Goal: Information Seeking & Learning: Compare options

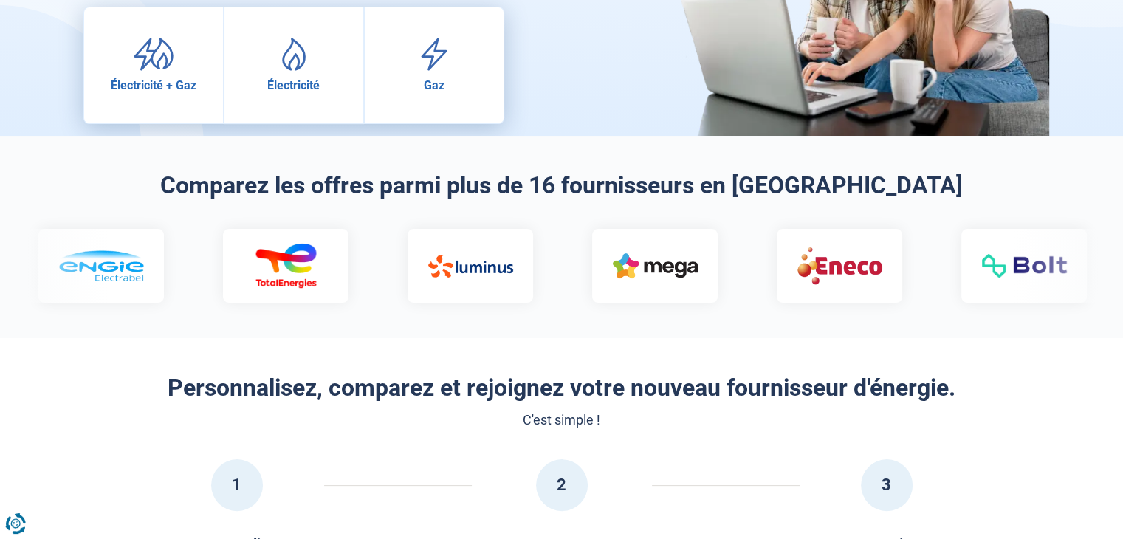
scroll to position [236, 0]
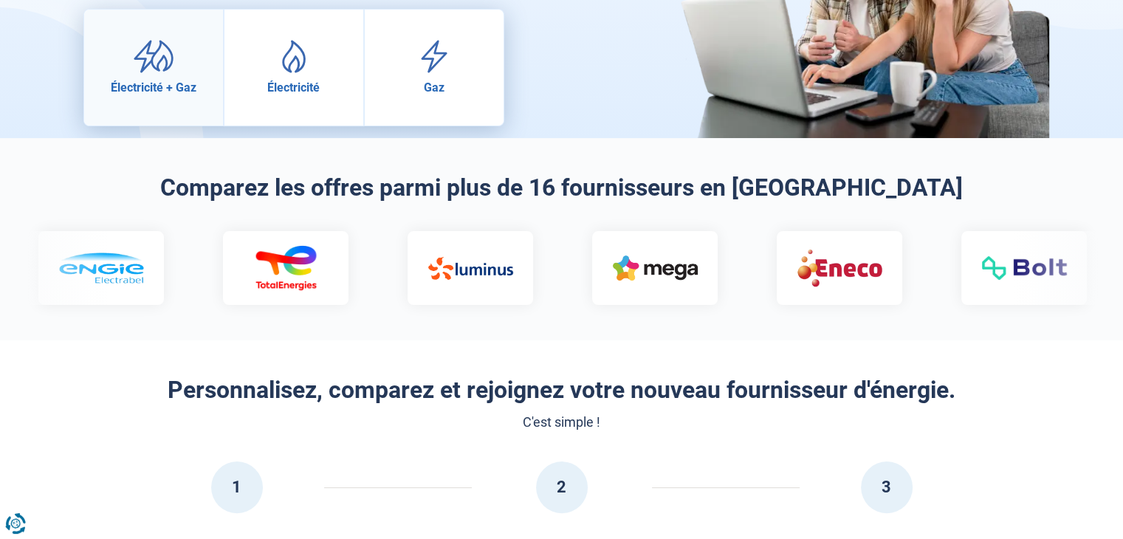
click at [160, 92] on span "Électricité + Gaz" at bounding box center [154, 88] width 86 height 14
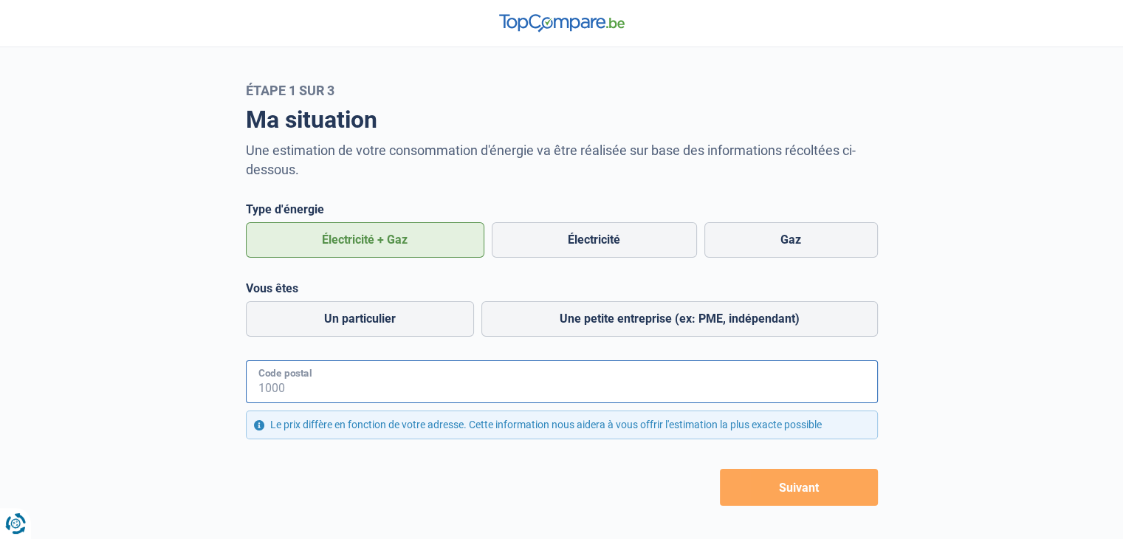
click at [459, 382] on input "Code postal" at bounding box center [562, 381] width 632 height 43
type input "8000"
click at [784, 493] on button "Suivant" at bounding box center [799, 487] width 158 height 37
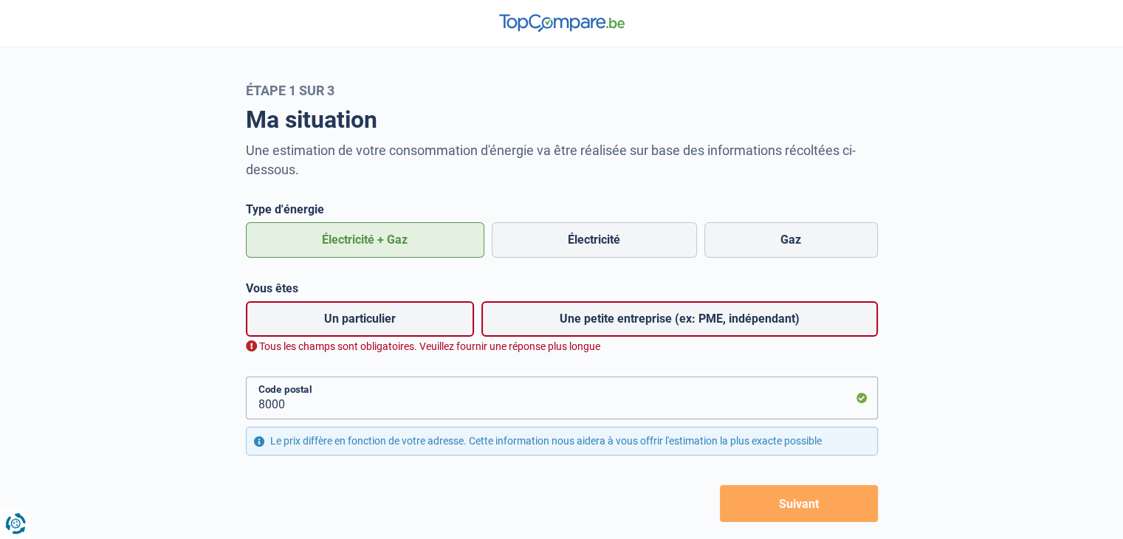
scroll to position [32, 0]
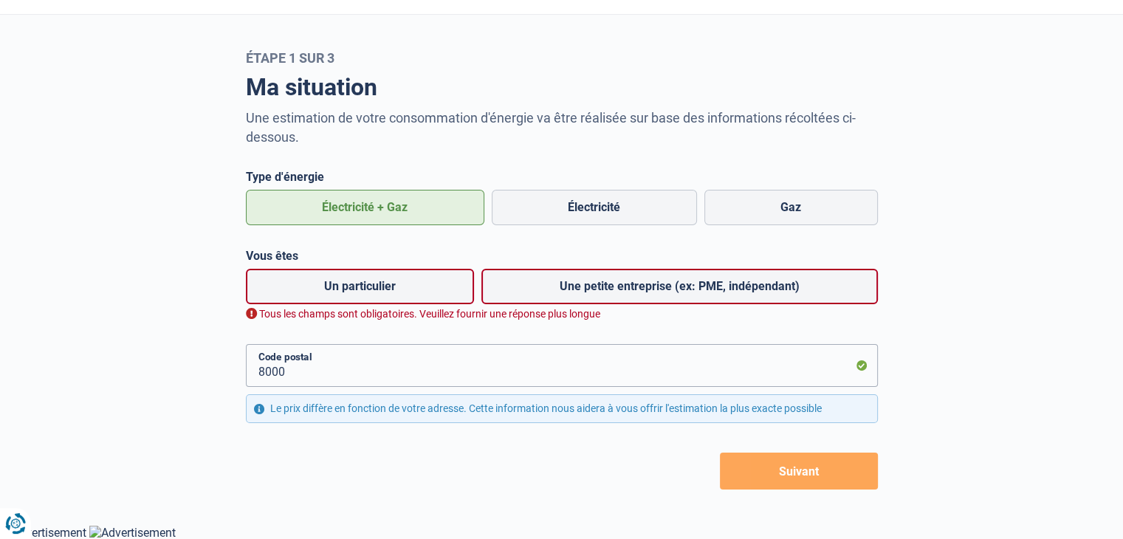
click at [385, 288] on label "Un particulier" at bounding box center [360, 286] width 228 height 35
click at [385, 288] on input "Un particulier" at bounding box center [360, 286] width 228 height 35
radio input "true"
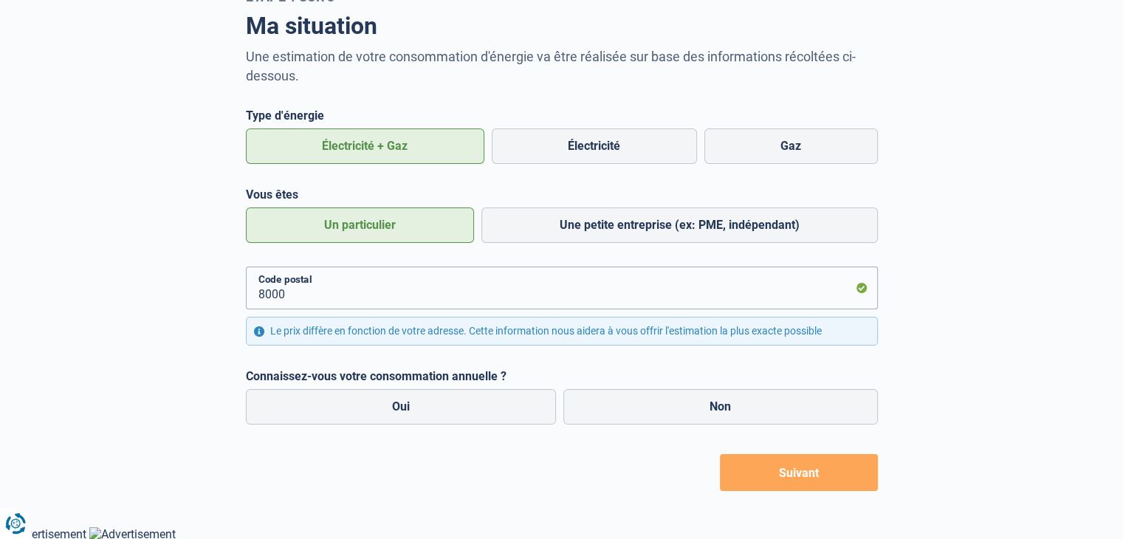
scroll to position [96, 0]
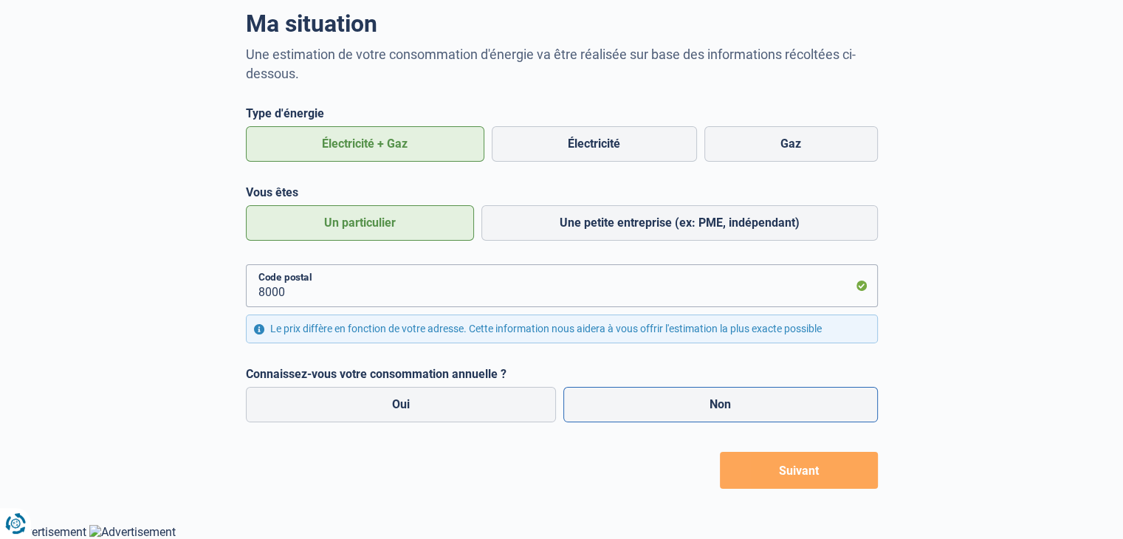
click at [653, 402] on label "Non" at bounding box center [721, 404] width 315 height 35
click at [653, 402] on input "Non" at bounding box center [721, 404] width 315 height 35
radio input "true"
radio input "false"
radio input "true"
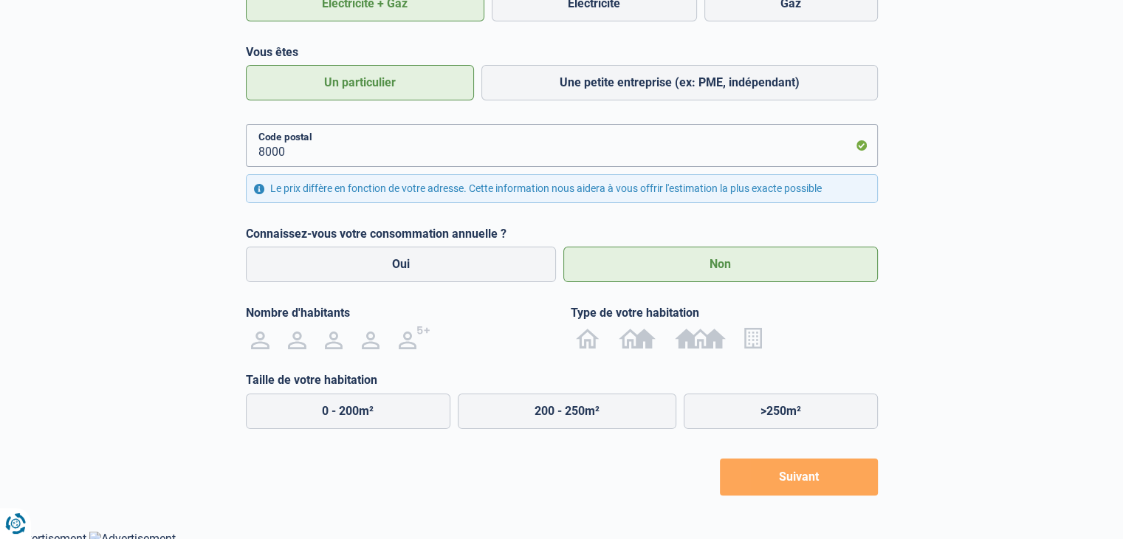
scroll to position [242, 0]
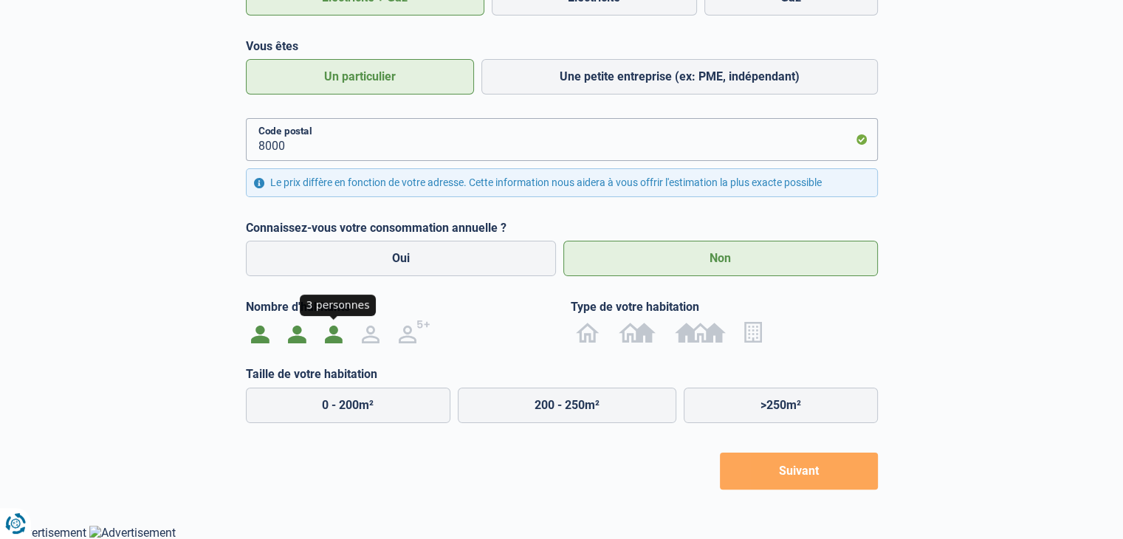
click at [333, 329] on img at bounding box center [334, 332] width 18 height 24
click at [333, 329] on input "radio" at bounding box center [333, 332] width 37 height 24
radio input "true"
click at [680, 329] on img at bounding box center [700, 332] width 51 height 24
click at [680, 329] on input "radio" at bounding box center [700, 332] width 70 height 24
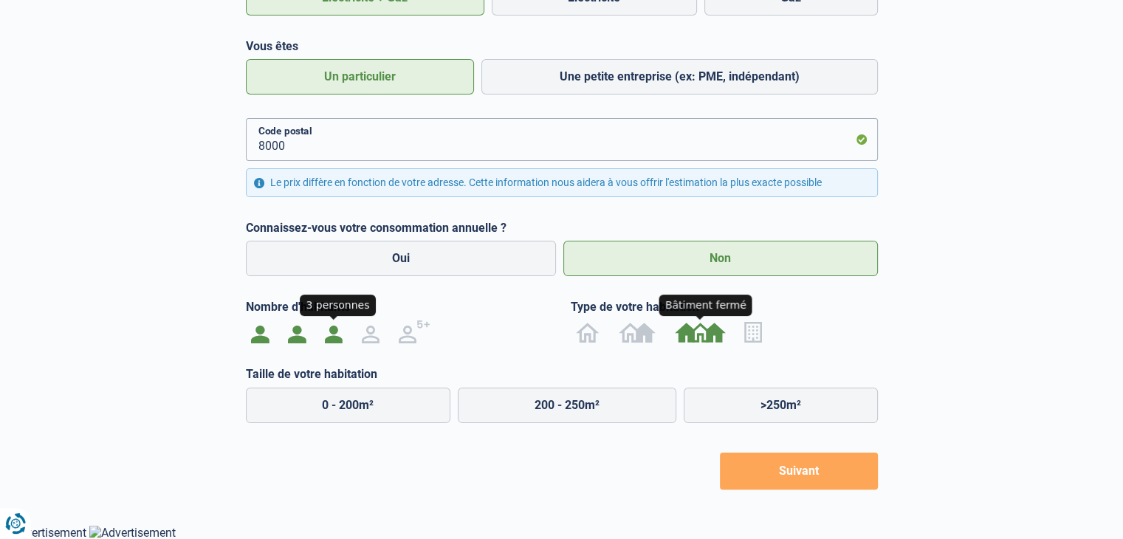
radio input "true"
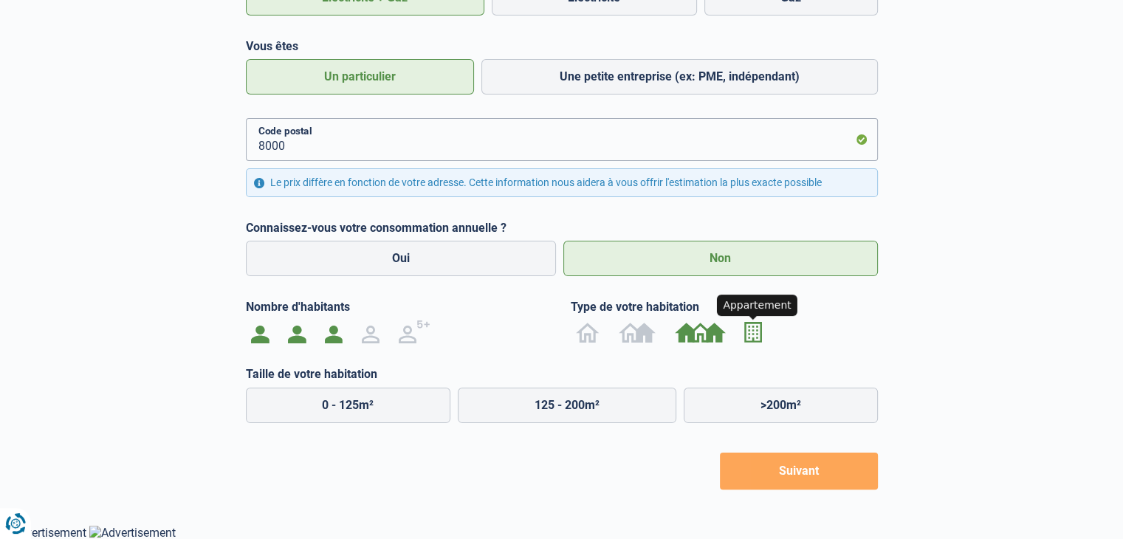
click at [753, 332] on img at bounding box center [753, 332] width 17 height 24
click at [753, 332] on input "radio" at bounding box center [754, 332] width 36 height 24
radio input "true"
radio input "false"
click at [580, 398] on label "50 - 100m²" at bounding box center [564, 405] width 216 height 35
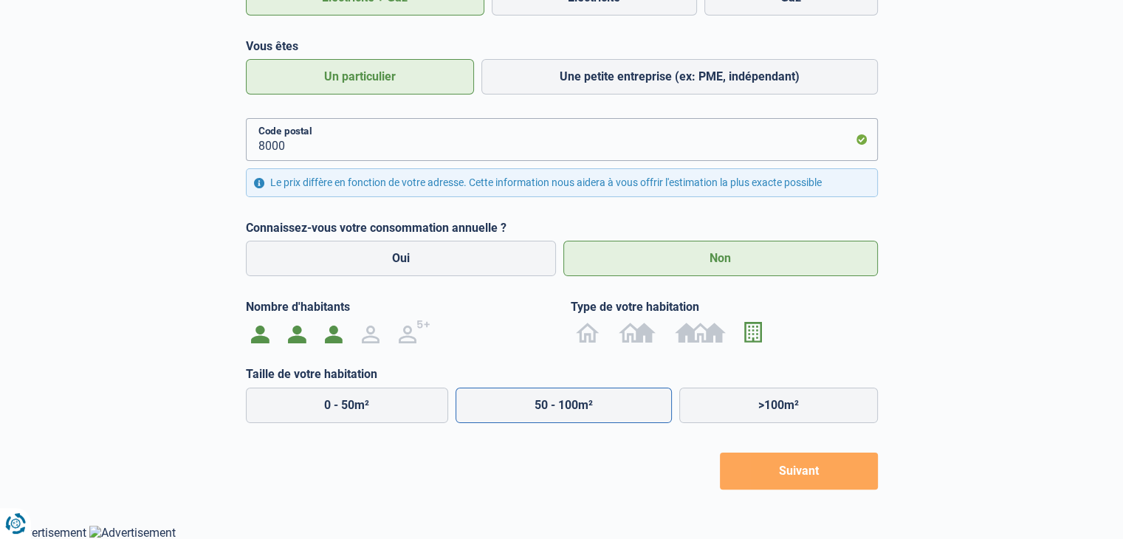
click at [580, 398] on input "50 - 100m²" at bounding box center [564, 405] width 216 height 35
radio input "true"
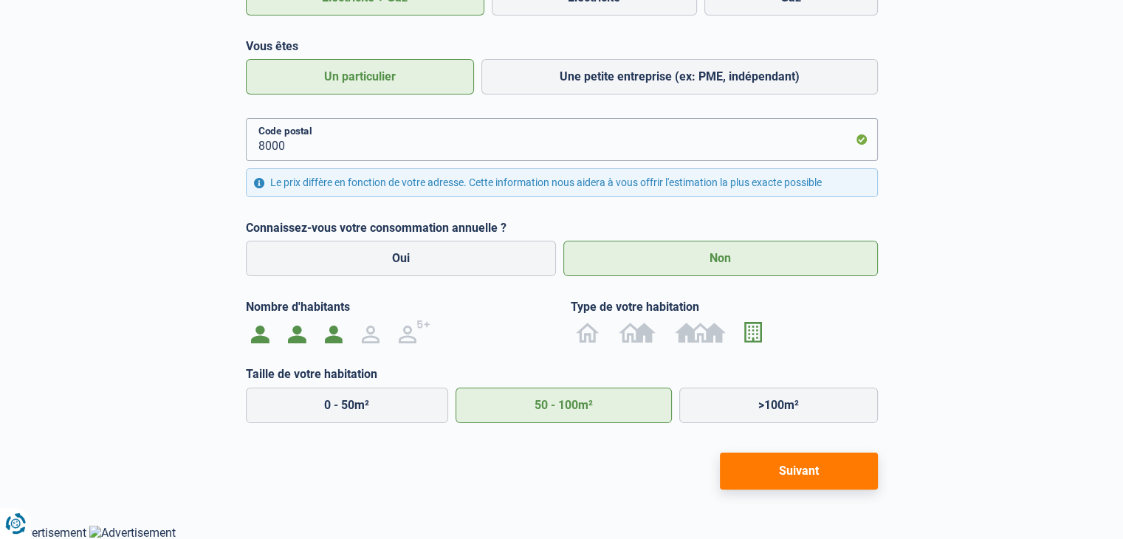
click at [834, 472] on button "Suivant" at bounding box center [799, 471] width 158 height 37
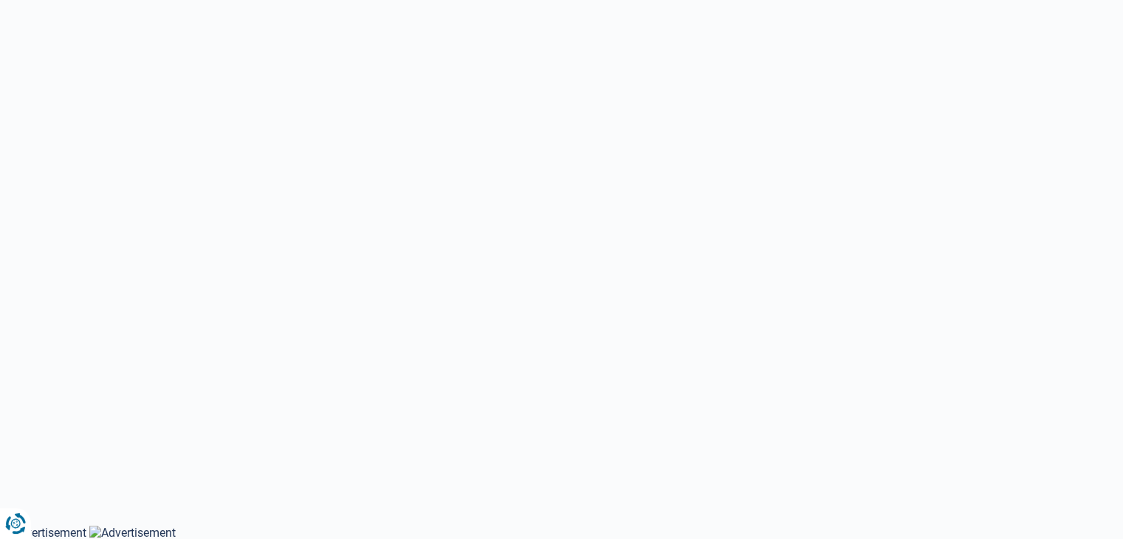
scroll to position [74, 0]
select select "Type de compteur"
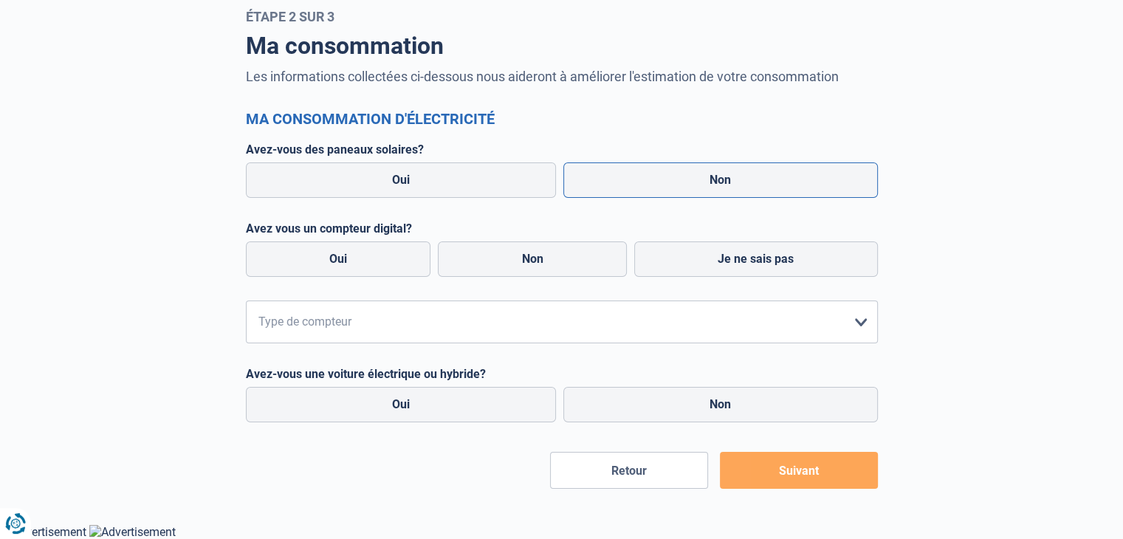
click at [654, 181] on label "Non" at bounding box center [721, 179] width 315 height 35
click at [654, 181] on input "Non" at bounding box center [721, 179] width 315 height 35
radio input "true"
radio input "false"
radio input "true"
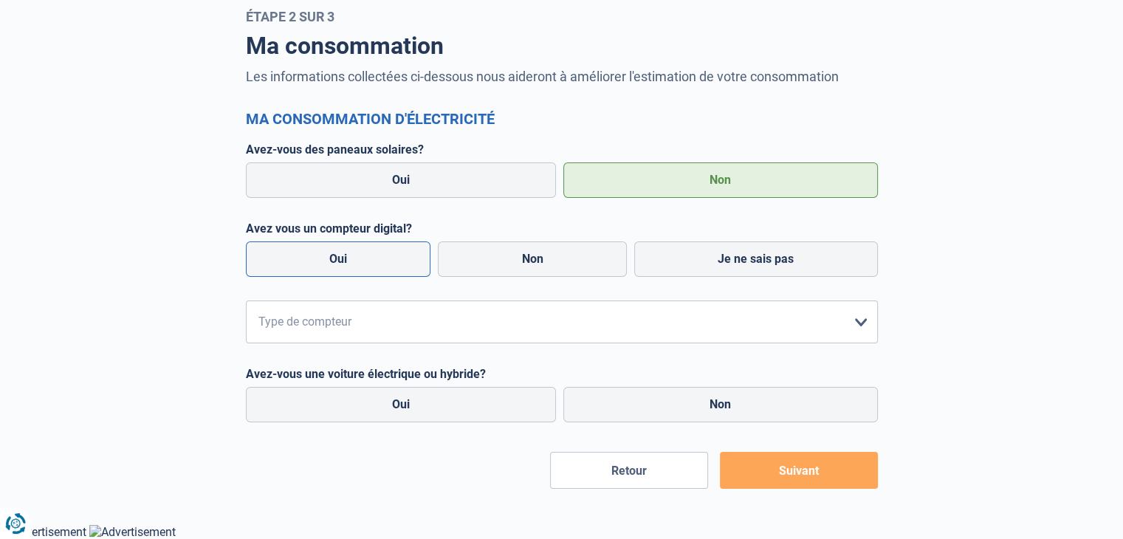
click at [388, 252] on label "Oui" at bounding box center [338, 259] width 185 height 35
click at [388, 252] on input "Oui" at bounding box center [338, 259] width 185 height 35
radio input "true"
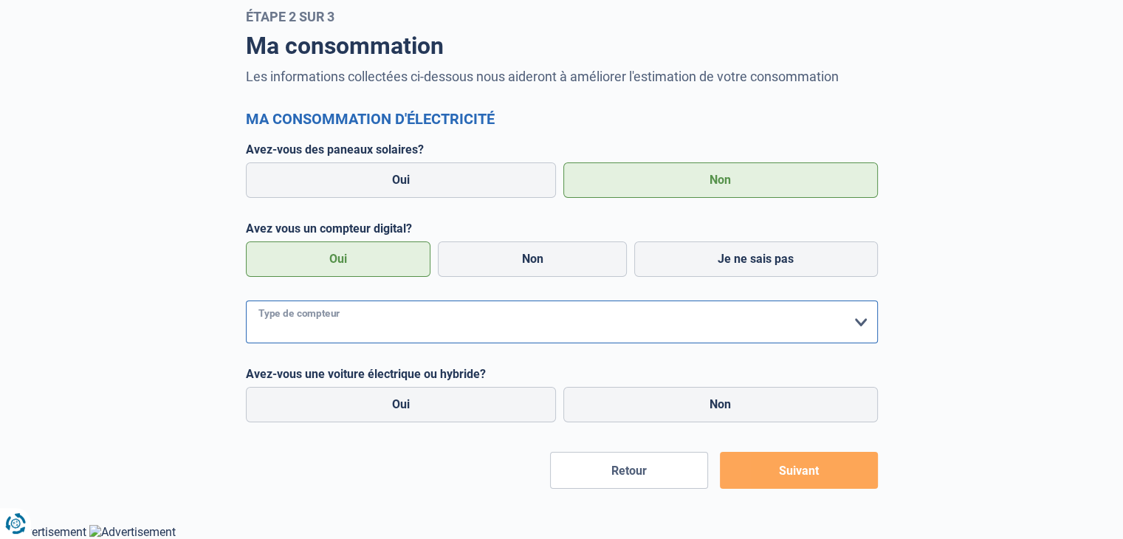
click at [860, 323] on select "form.selectOption Mono-horaire Bi-horaire Mono-horaire + exclusif nuit Bi-horai…" at bounding box center [562, 322] width 632 height 43
click at [246, 301] on select "form.selectOption Mono-horaire Bi-horaire Mono-horaire + exclusif nuit Bi-horai…" at bounding box center [562, 322] width 632 height 43
select select "day_single_rate"
click at [674, 400] on label "Non" at bounding box center [721, 404] width 315 height 35
click at [674, 400] on input "Non" at bounding box center [721, 404] width 315 height 35
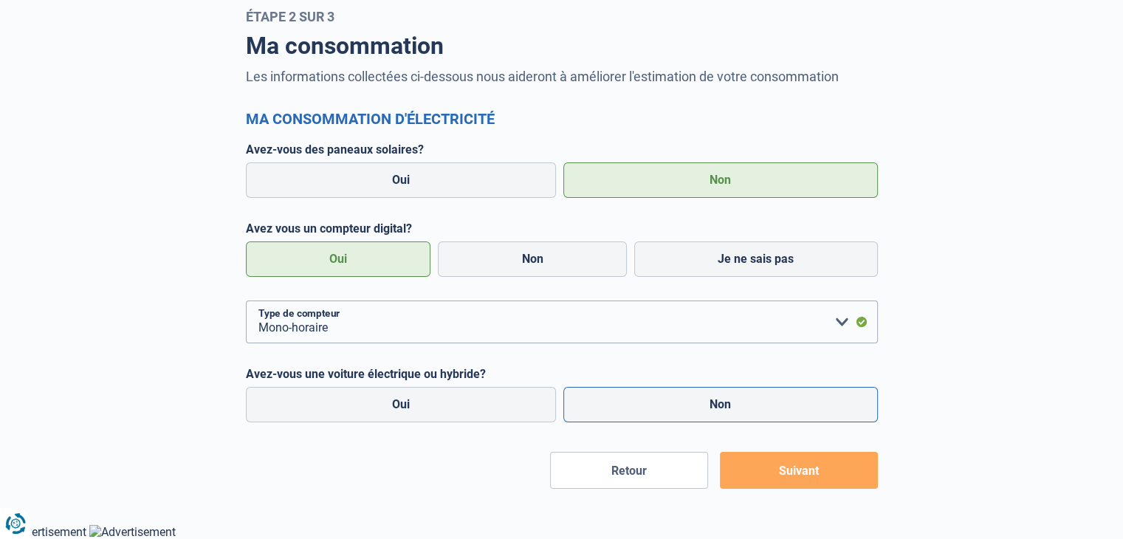
radio input "true"
radio input "false"
radio input "true"
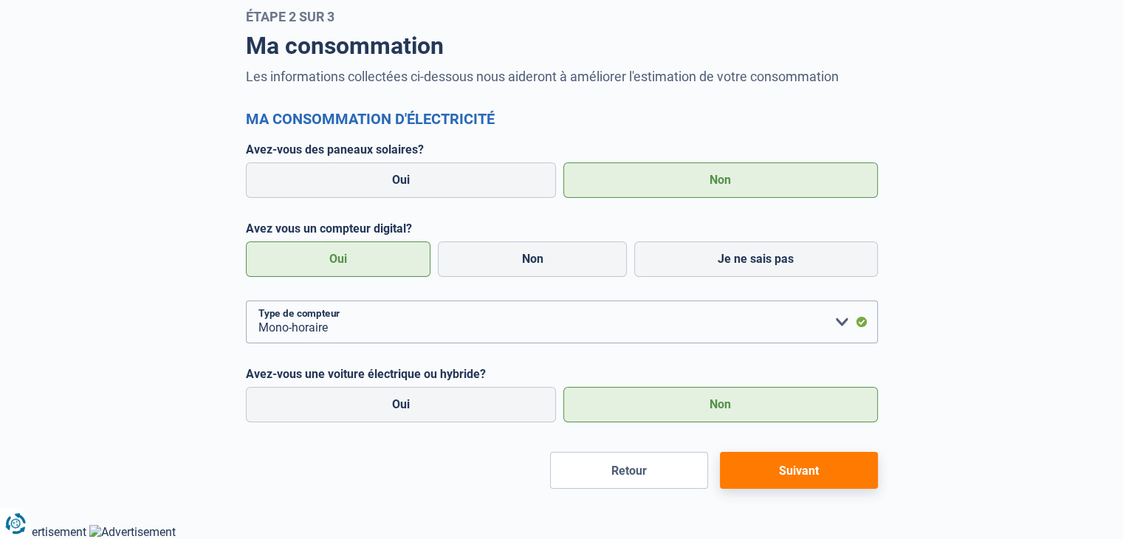
click at [814, 468] on button "Suivant" at bounding box center [799, 470] width 158 height 37
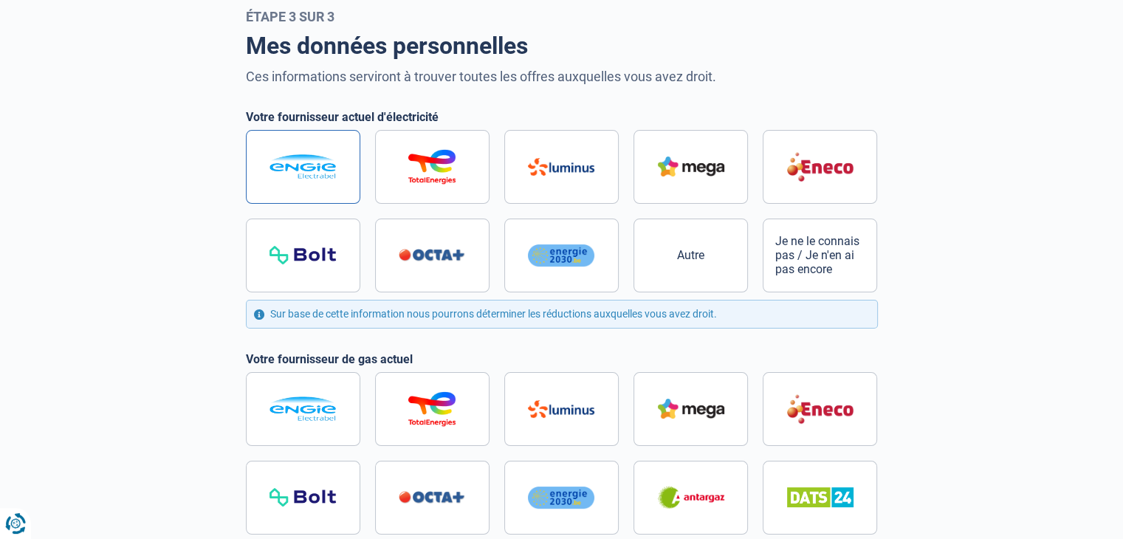
click at [302, 145] on label at bounding box center [303, 167] width 114 height 74
click at [302, 145] on input "radio" at bounding box center [562, 211] width 632 height 162
radio input "true"
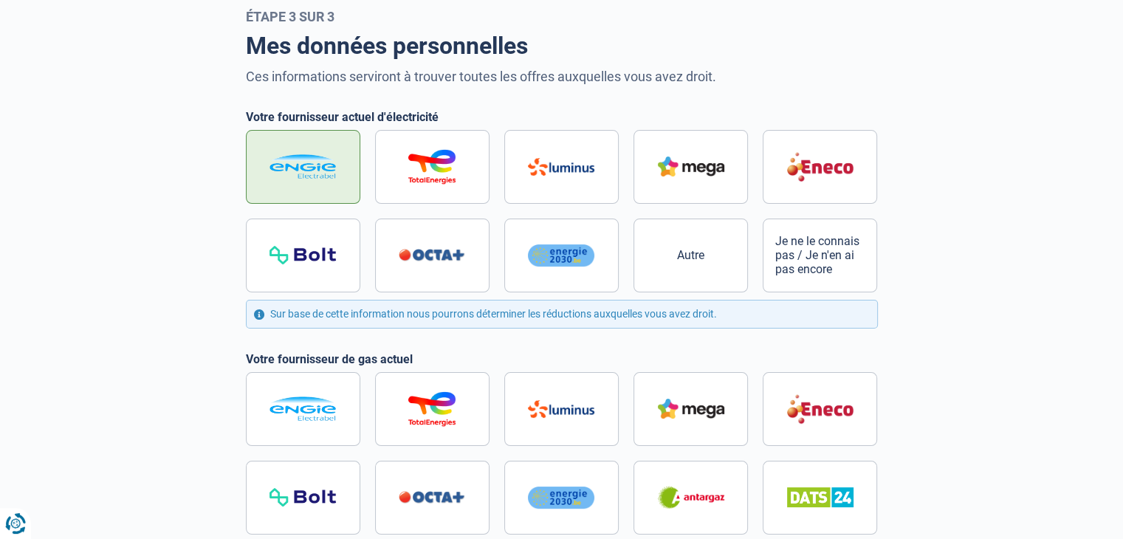
click at [304, 154] on img at bounding box center [303, 166] width 66 height 24
click at [304, 154] on input "radio" at bounding box center [562, 211] width 632 height 162
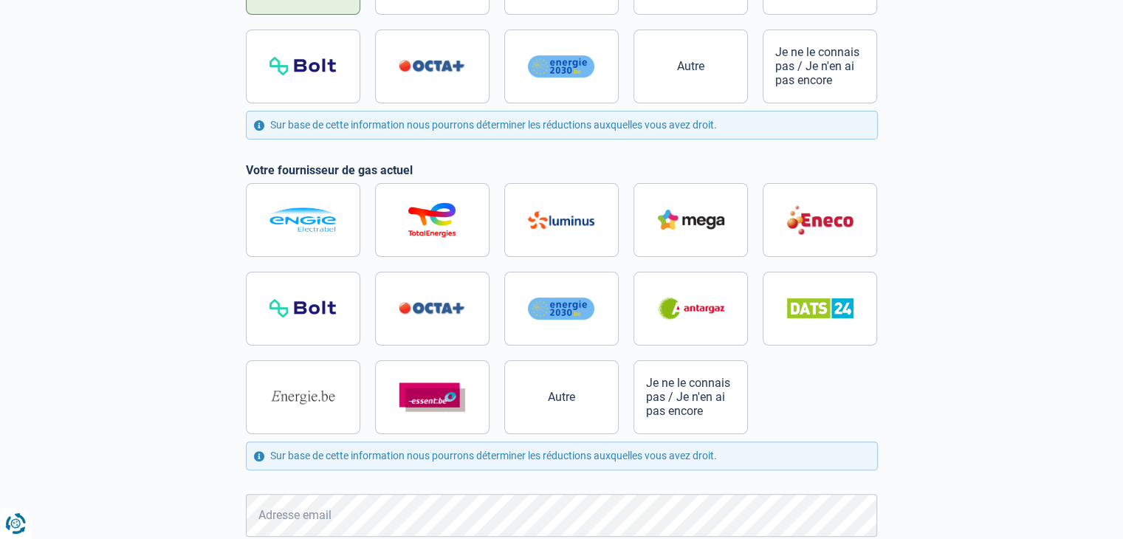
scroll to position [266, 0]
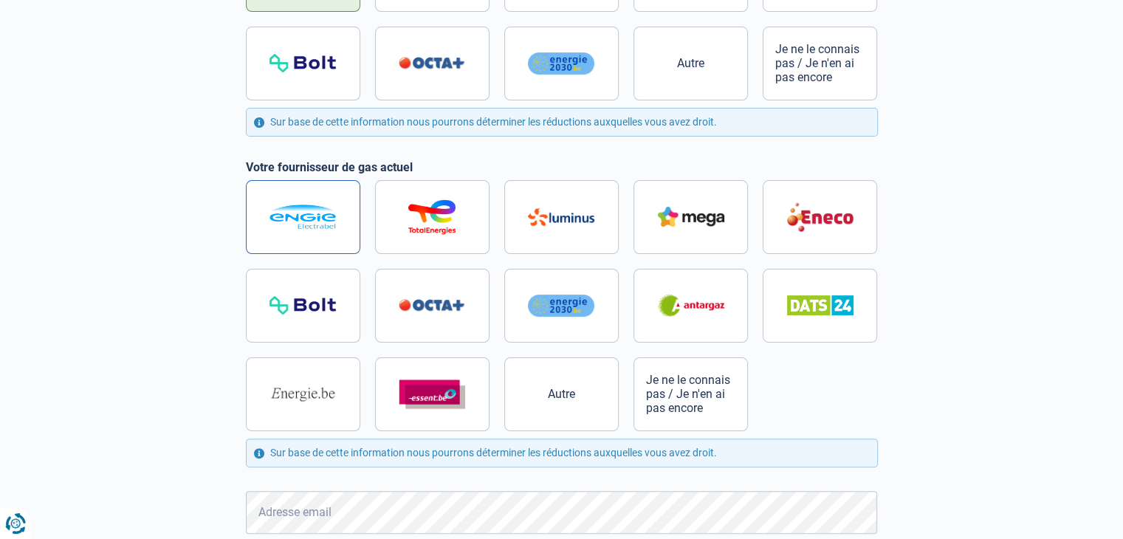
click at [287, 218] on img at bounding box center [303, 217] width 66 height 24
click at [287, 218] on input "radio" at bounding box center [562, 305] width 632 height 251
radio input "true"
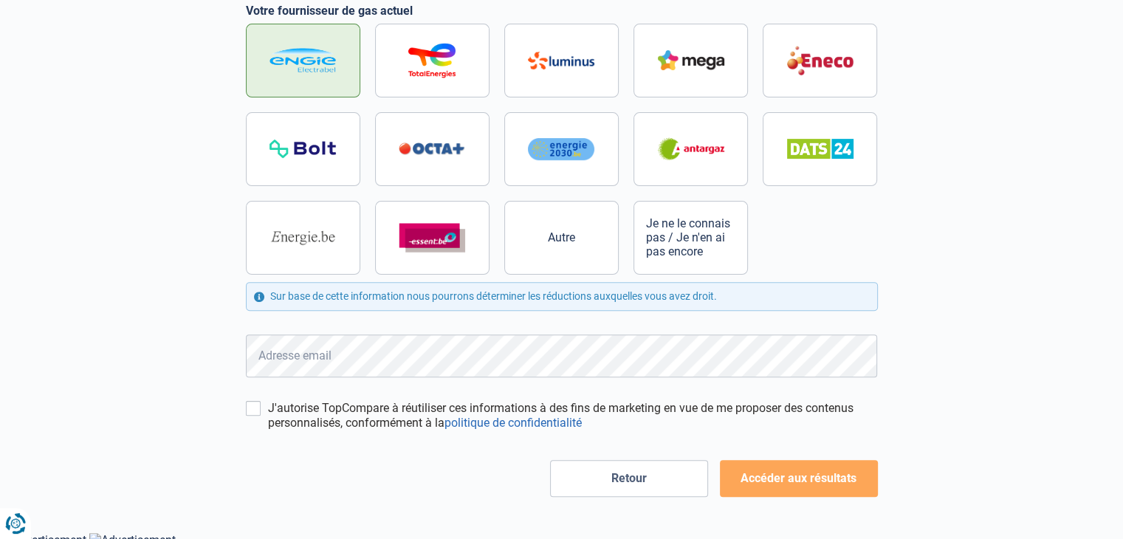
scroll to position [428, 0]
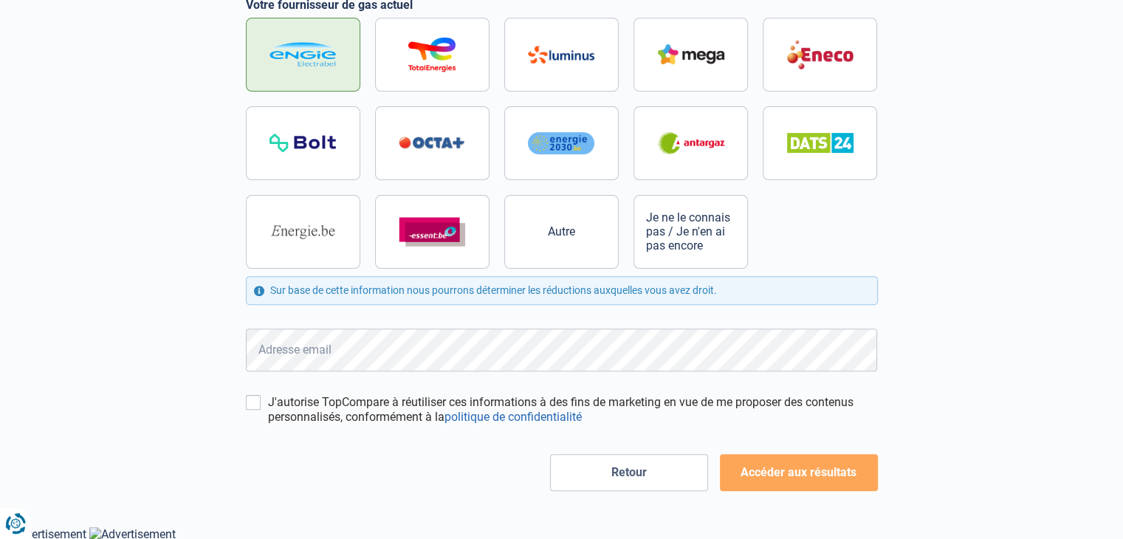
click at [809, 477] on button "Accéder aux résultats" at bounding box center [799, 472] width 158 height 37
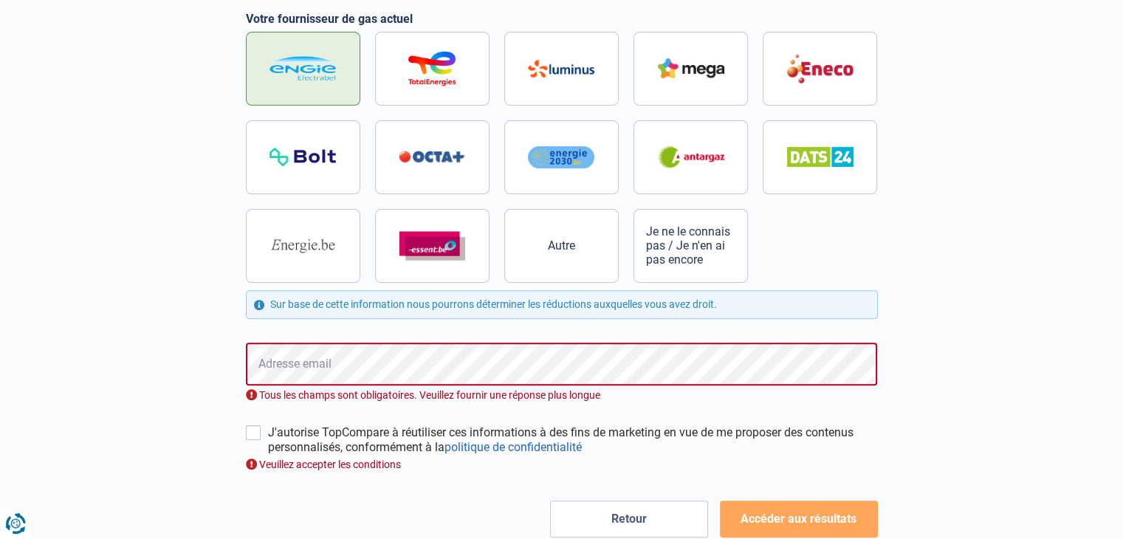
scroll to position [437, 0]
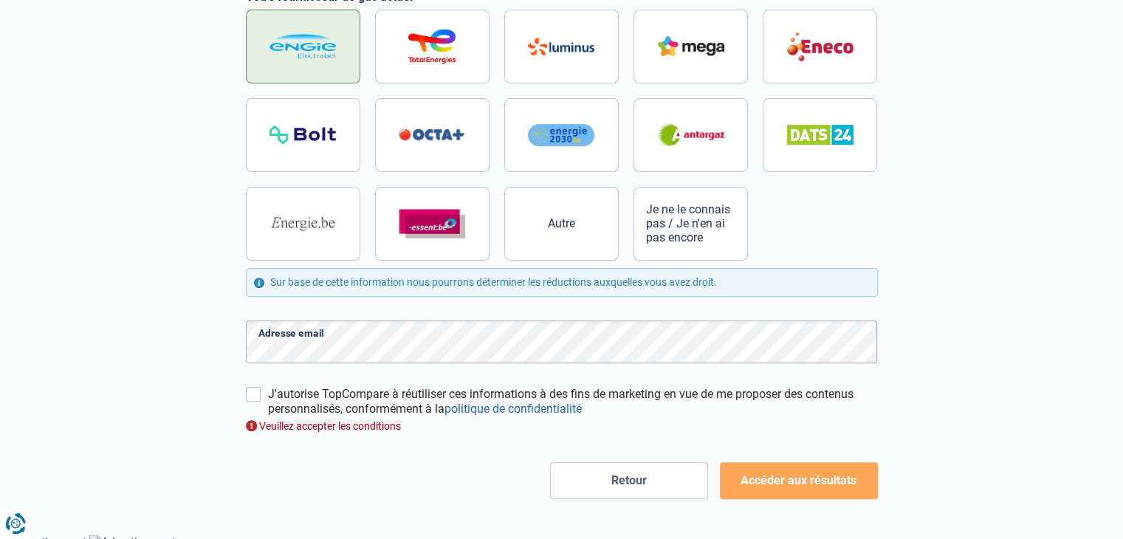
click at [792, 479] on button "Accéder aux résultats" at bounding box center [799, 480] width 158 height 37
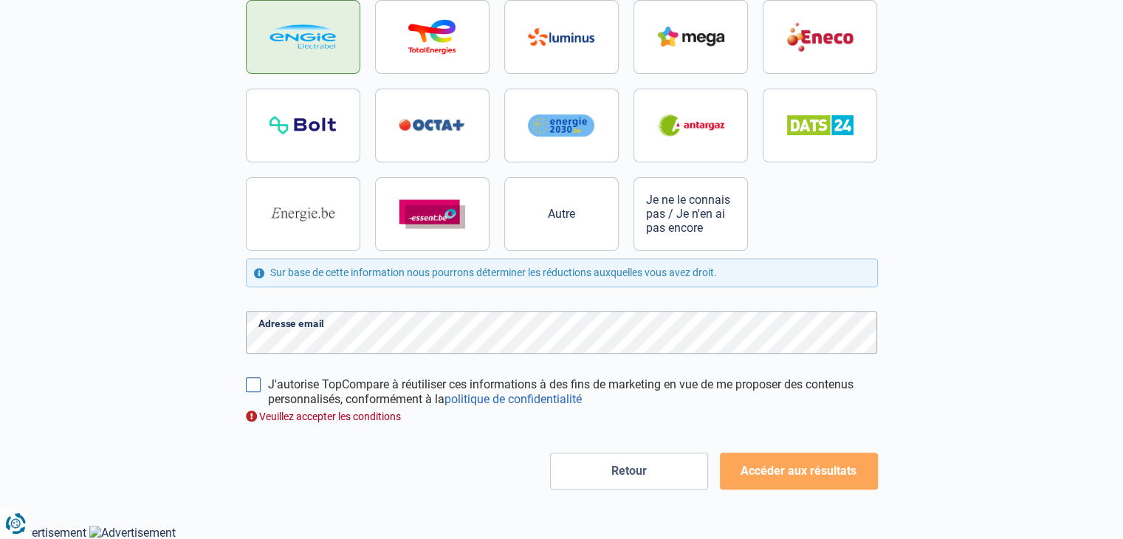
click at [254, 377] on input "J'autorise TopCompare à réutiliser ces informations à des fins de marketing en …" at bounding box center [253, 384] width 15 height 15
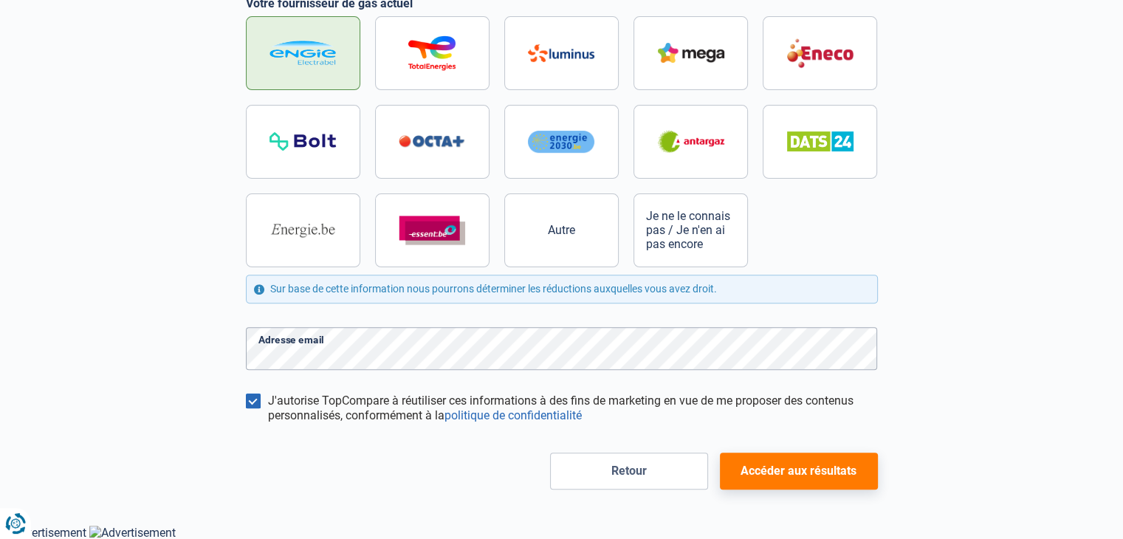
click at [268, 397] on label "J'autorise TopCompare à réutiliser ces informations à des fins de marketing en …" at bounding box center [573, 409] width 610 height 30
click at [250, 397] on input "J'autorise TopCompare à réutiliser ces informations à des fins de marketing en …" at bounding box center [253, 401] width 15 height 15
checkbox input "false"
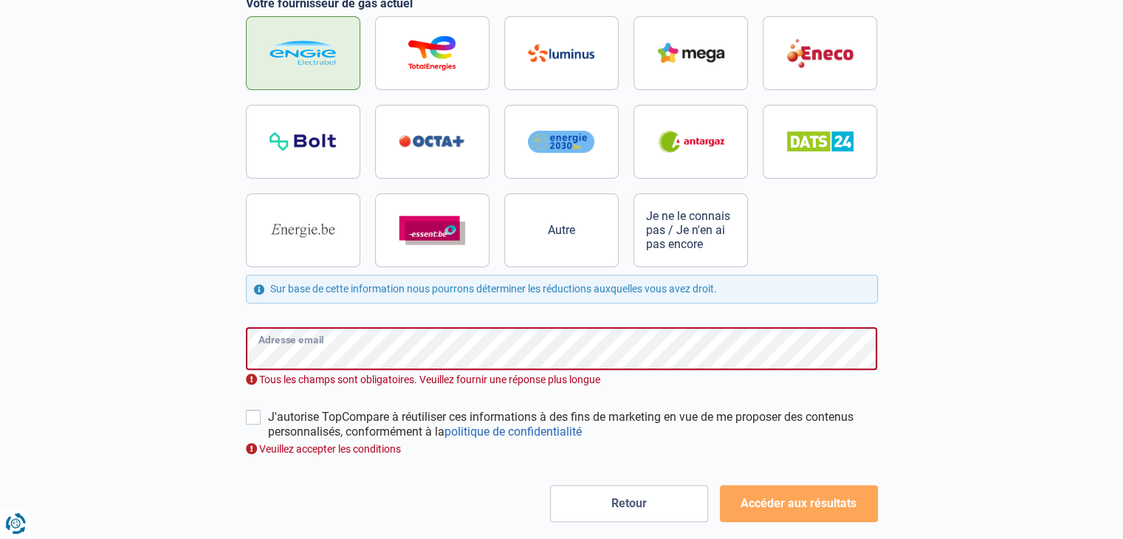
click at [1123, 312] on html "Vous avez le contrôle de vos données Nous utilisons des cookies, tout comme nos…" at bounding box center [561, 71] width 1123 height 1002
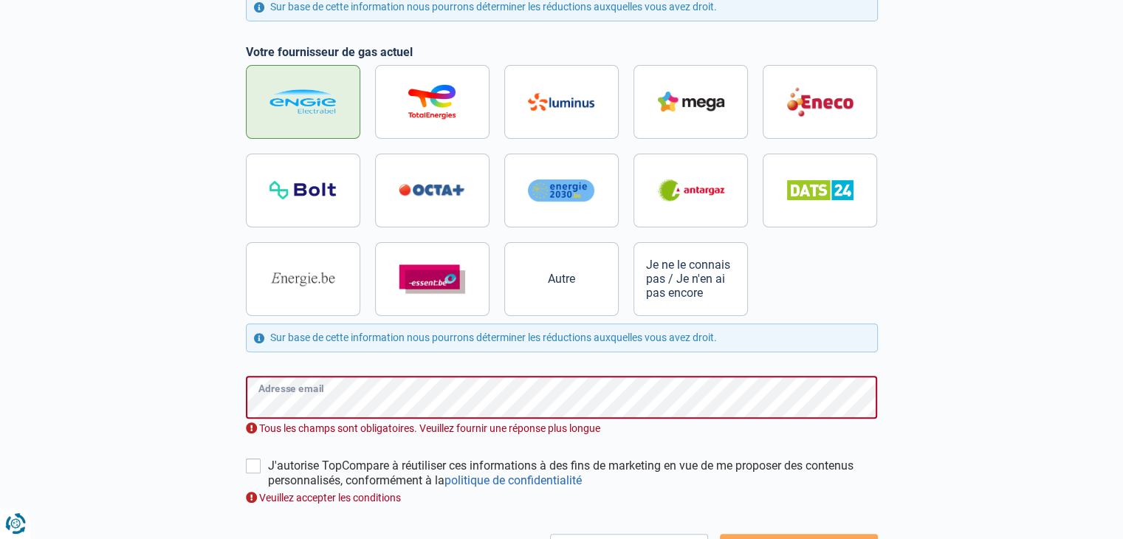
scroll to position [366, 0]
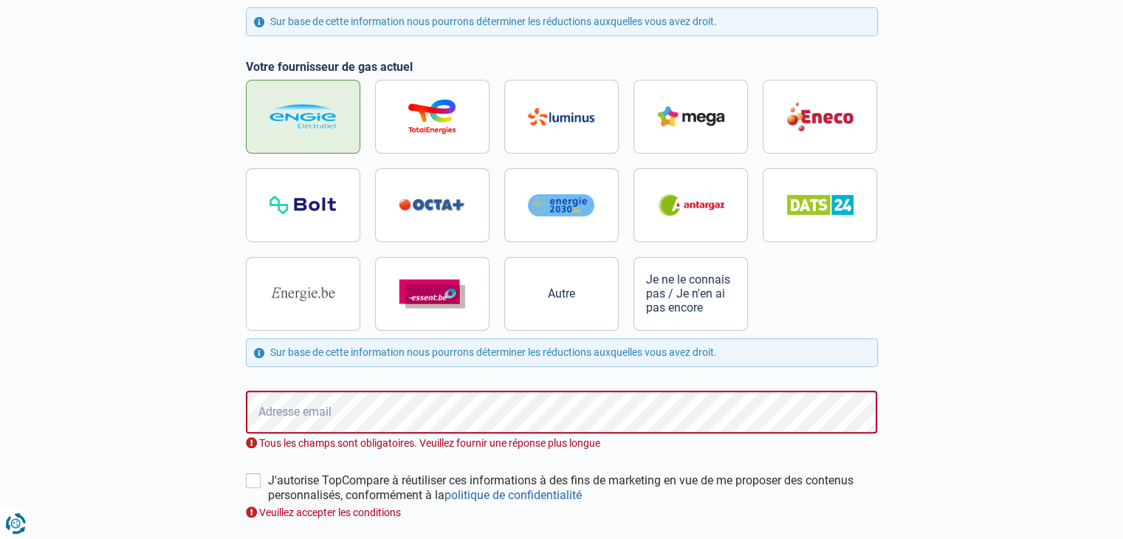
click at [1118, 307] on main "Étape 3 sur 3 Mes données personnelles Ces informations serviront à trouver tou…" at bounding box center [561, 150] width 1123 height 869
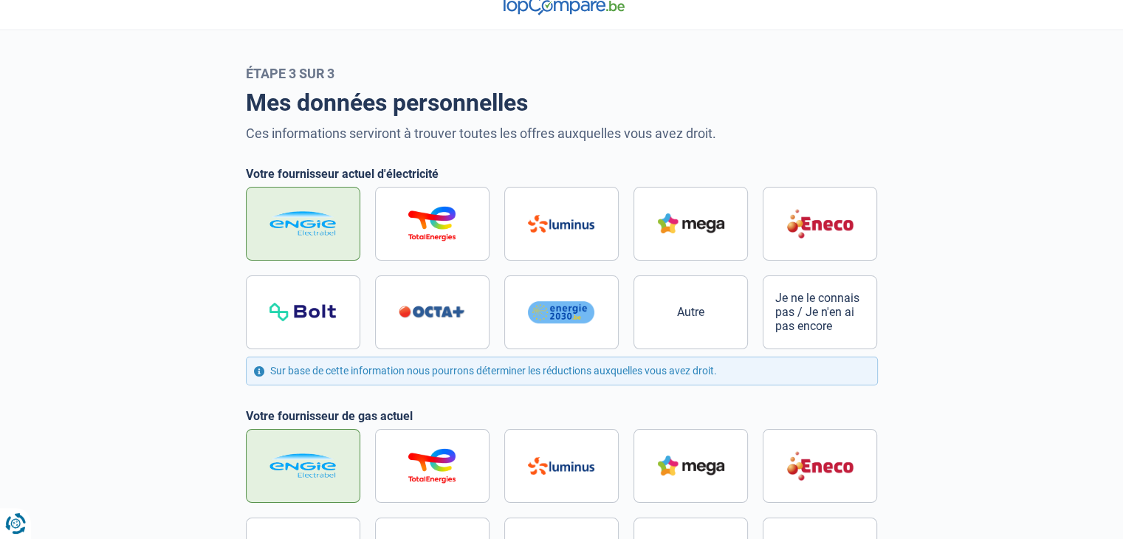
scroll to position [0, 0]
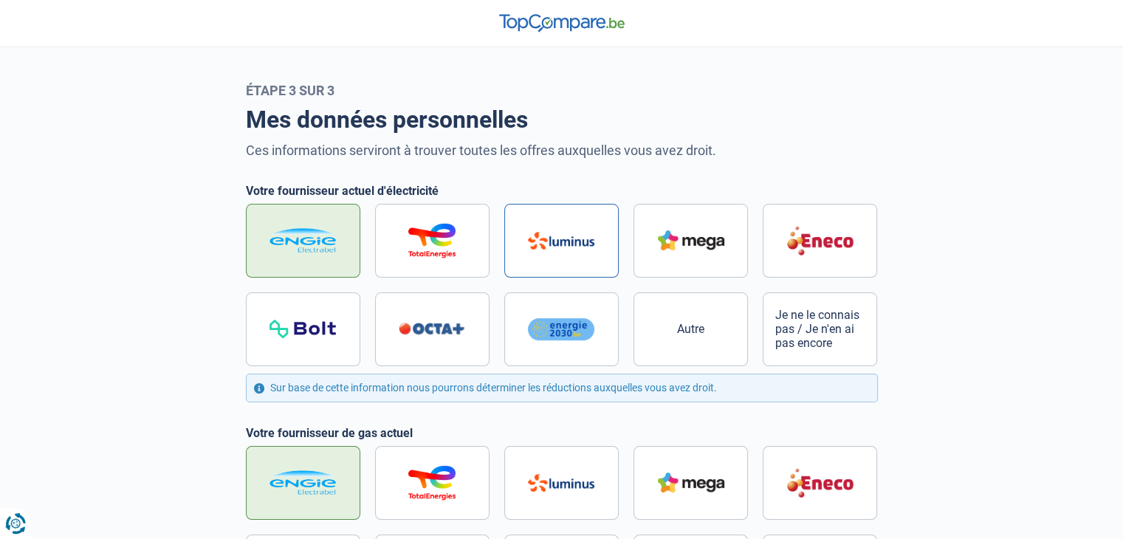
click at [567, 253] on label at bounding box center [561, 241] width 114 height 74
click at [567, 253] on input "radio" at bounding box center [562, 285] width 632 height 162
radio input "true"
radio input "false"
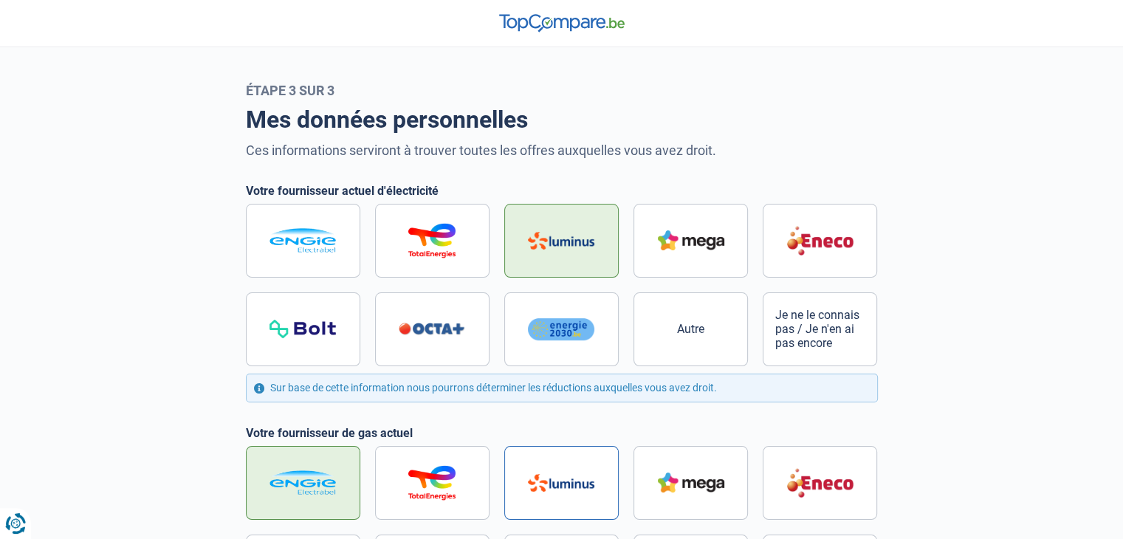
click at [581, 492] on label at bounding box center [561, 483] width 114 height 74
radio input "true"
radio input "false"
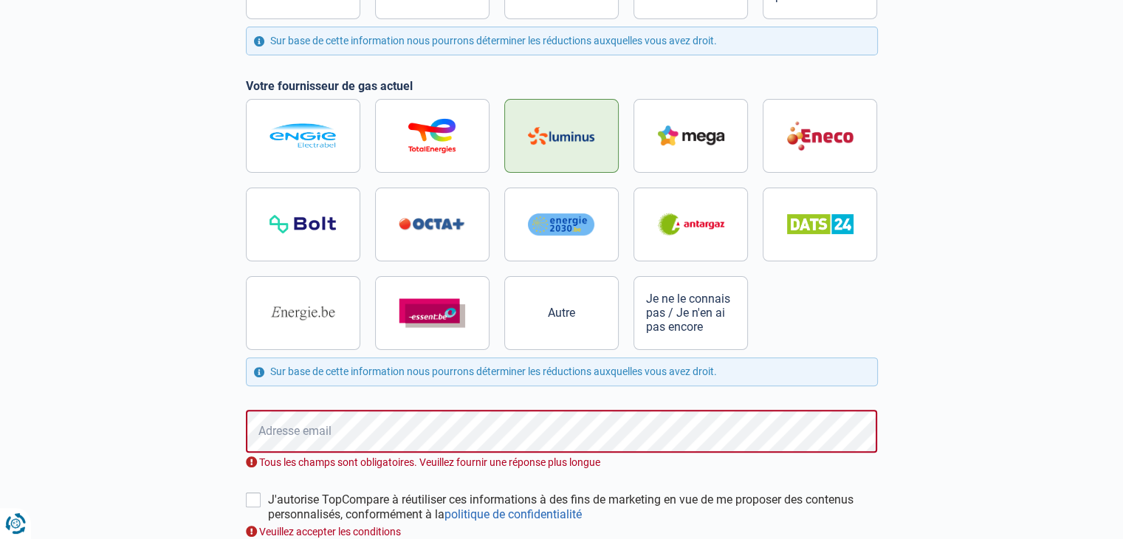
scroll to position [349, 0]
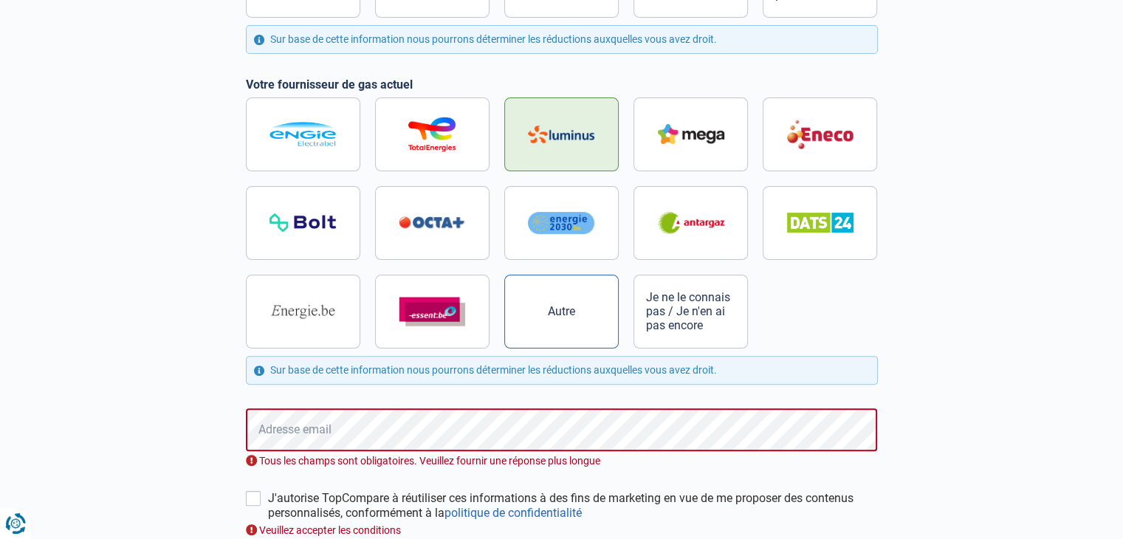
click at [600, 290] on label "Autre" at bounding box center [561, 312] width 114 height 74
click at [600, 290] on input "Autre" at bounding box center [562, 222] width 632 height 251
radio input "true"
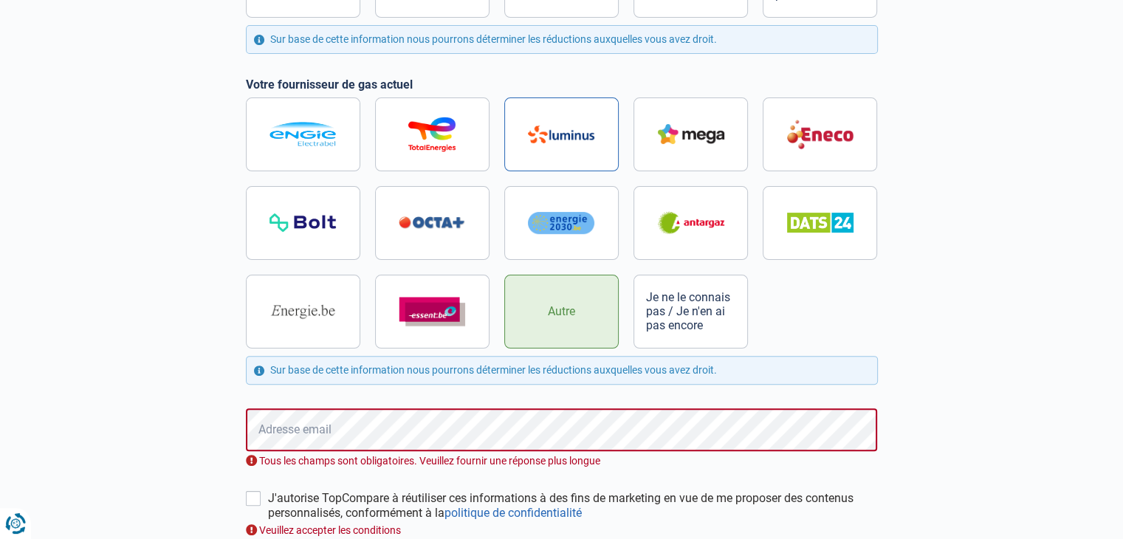
click at [572, 149] on label at bounding box center [561, 134] width 114 height 74
click at [572, 149] on input "radio" at bounding box center [562, 222] width 632 height 251
radio input "true"
radio input "false"
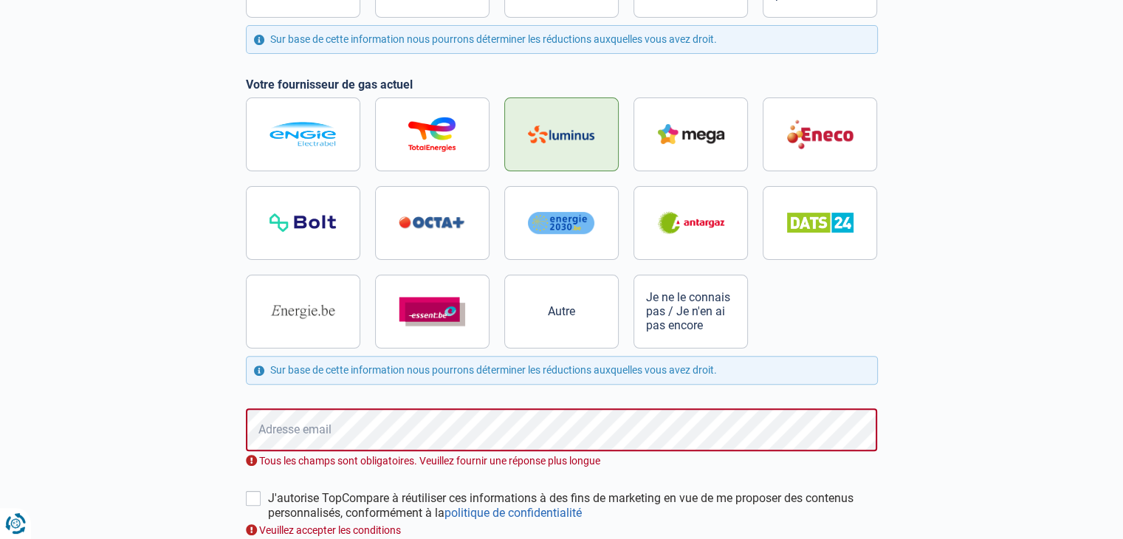
scroll to position [0, 0]
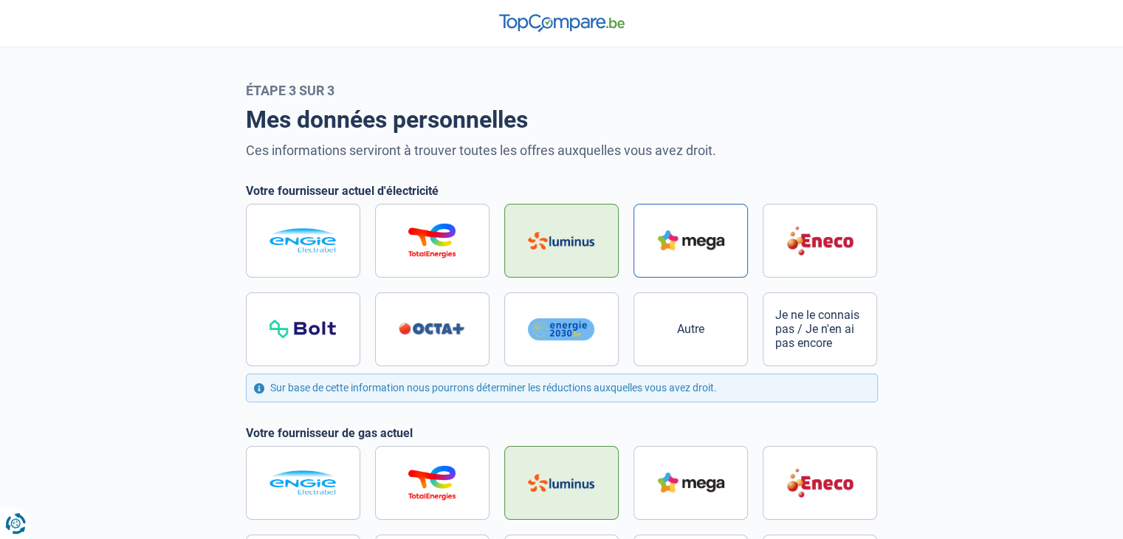
click at [692, 250] on img at bounding box center [691, 240] width 66 height 20
click at [692, 250] on input "radio" at bounding box center [562, 285] width 632 height 162
radio input "true"
radio input "false"
